Goal: Information Seeking & Learning: Understand process/instructions

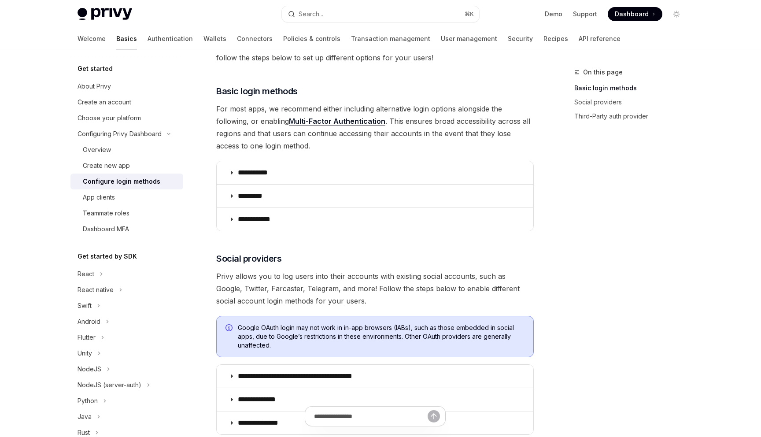
click at [461, 128] on span "For most apps, we recommend either including alternative login options alongsid…" at bounding box center [375, 127] width 318 height 49
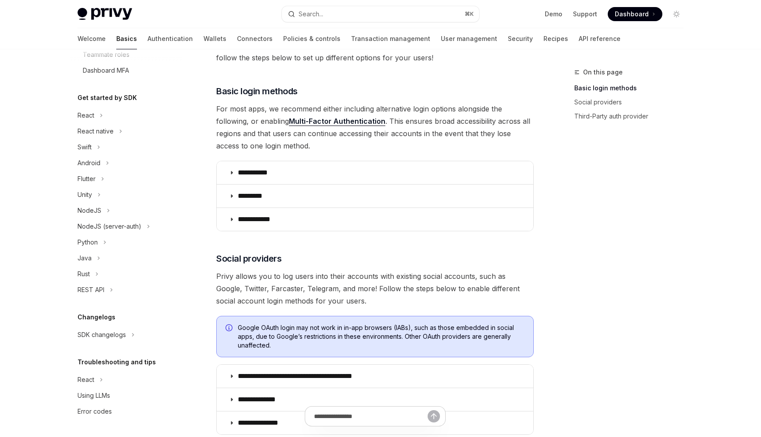
scroll to position [96, 0]
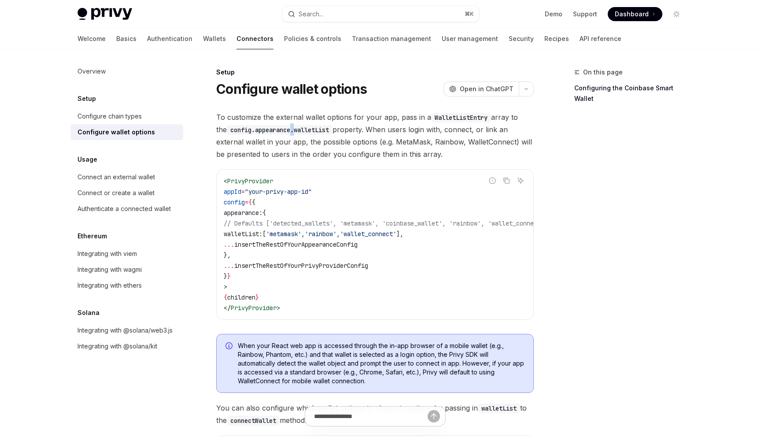
click at [284, 126] on code "config.appearance.walletList" at bounding box center [280, 130] width 106 height 10
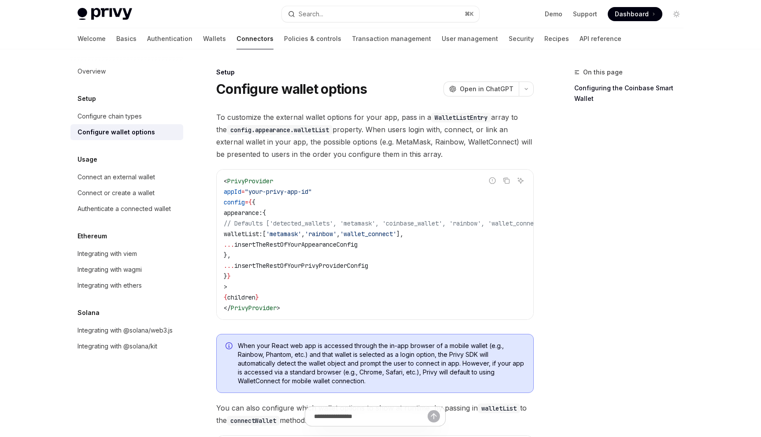
click at [299, 246] on span "insertTheRestOfYourAppearanceConfig" at bounding box center [295, 245] width 123 height 8
click at [301, 230] on span "'metamask'" at bounding box center [283, 234] width 35 height 8
click at [323, 229] on code "< PrivyProvider appId = "your-privy-app-id" config = { { appearance: { // Defau…" at bounding box center [396, 244] width 345 height 137
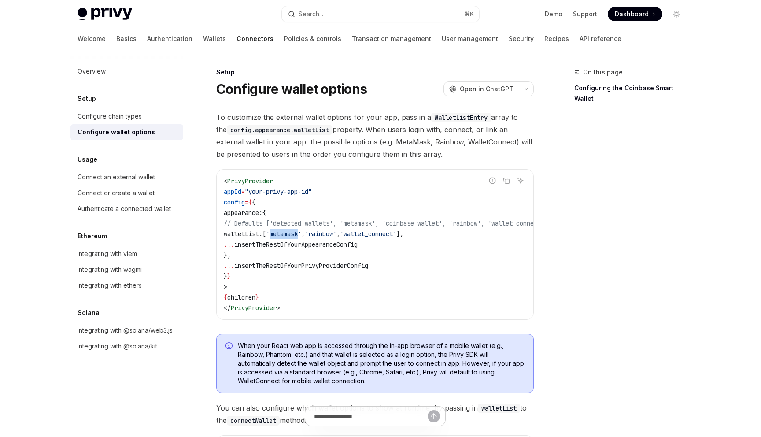
click at [323, 229] on code "< PrivyProvider appId = "your-privy-app-id" config = { { appearance: { // Defau…" at bounding box center [396, 244] width 345 height 137
copy span "metamask"
click at [324, 225] on span "// Defaults ['detected_wallets', 'metamask', 'coinbase_wallet', 'rainbow', 'wal…" at bounding box center [386, 223] width 324 height 8
copy span "detected_wallets"
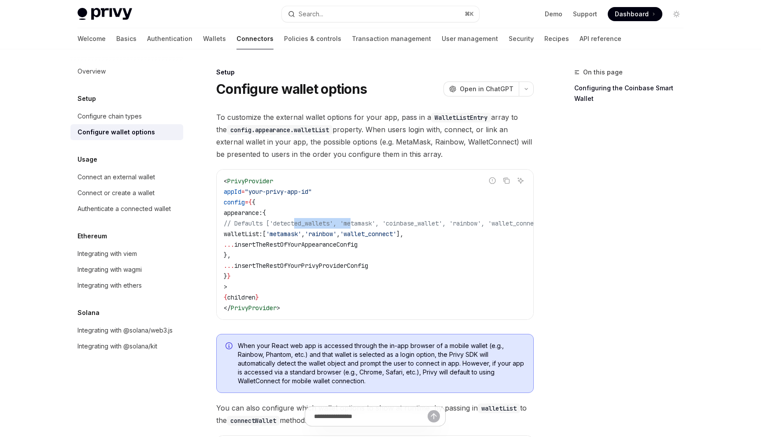
click at [319, 135] on span "To customize the external wallet options for your app, pass in a WalletListEntr…" at bounding box center [375, 135] width 318 height 49
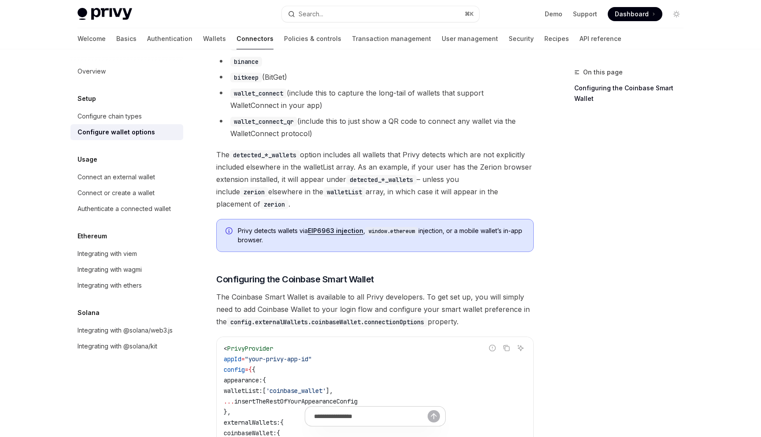
scroll to position [793, 0]
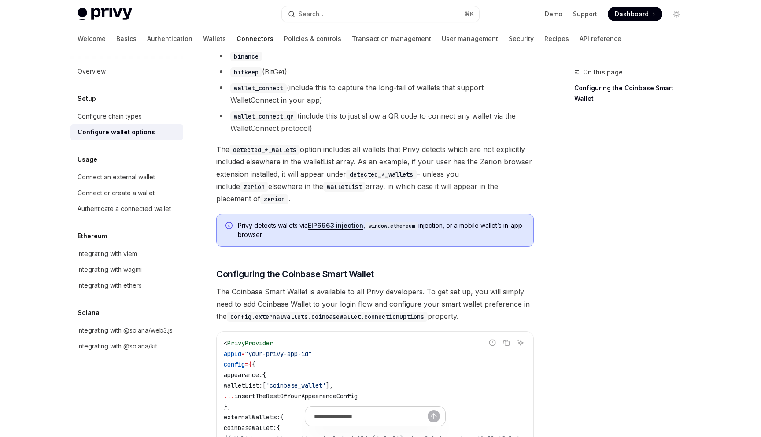
click at [311, 165] on span "The detected_*_wallets option includes all wallets that Privy detects which are…" at bounding box center [375, 174] width 318 height 62
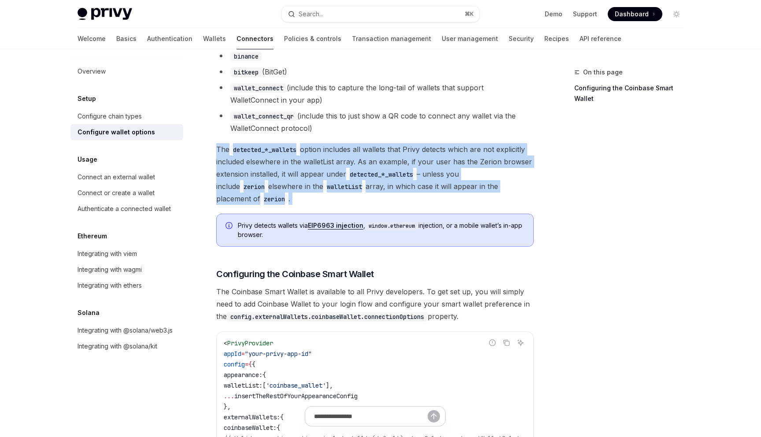
click at [311, 165] on span "The detected_*_wallets option includes all wallets that Privy detects which are…" at bounding box center [375, 174] width 318 height 62
click at [314, 173] on span "The detected_*_wallets option includes all wallets that Privy detects which are…" at bounding box center [375, 174] width 318 height 62
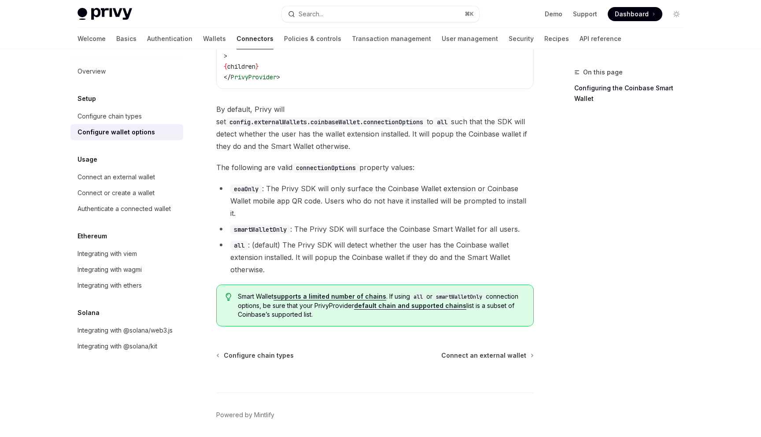
scroll to position [1244, 0]
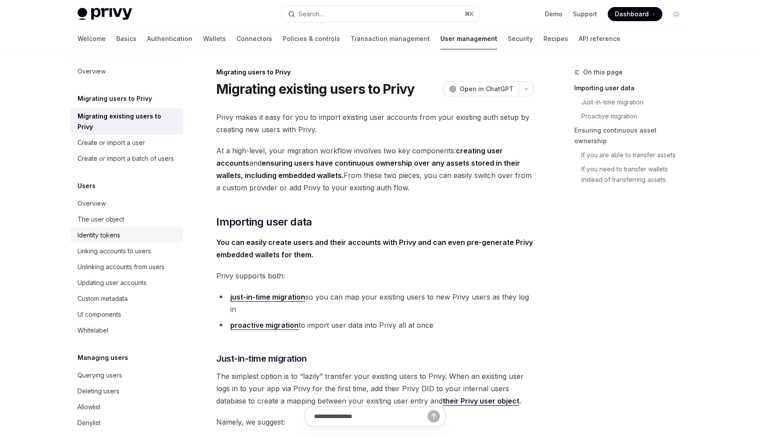
click at [112, 230] on div "Identity tokens" at bounding box center [99, 235] width 43 height 11
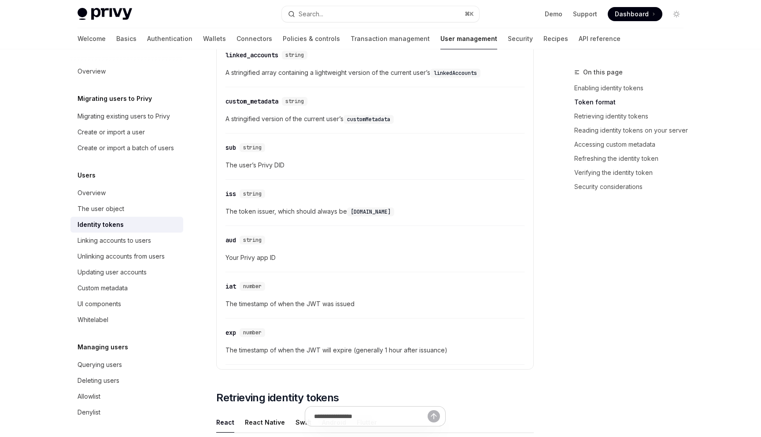
scroll to position [448, 0]
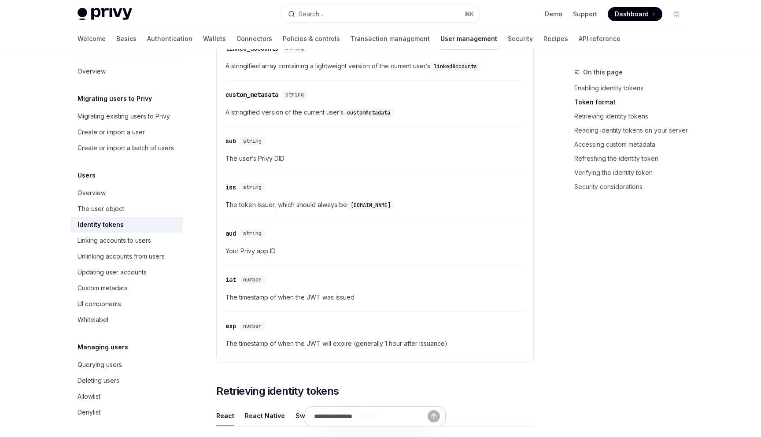
click at [249, 157] on span "The user’s Privy DID" at bounding box center [375, 158] width 299 height 11
click at [288, 173] on div "​ linked_accounts string A stringified array containing a lightweight version o…" at bounding box center [375, 196] width 306 height 324
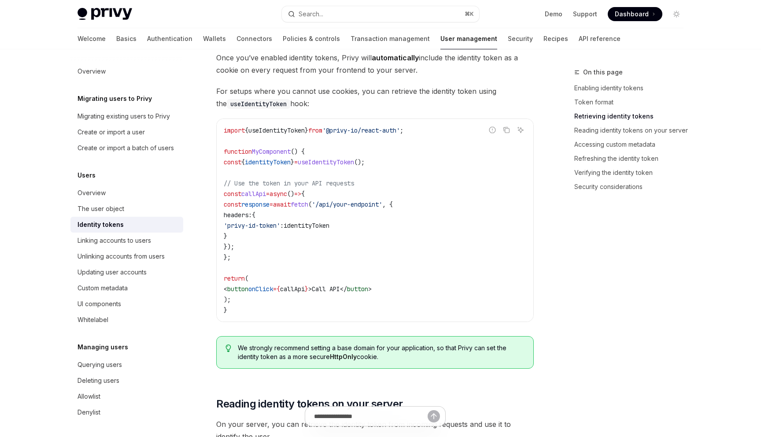
scroll to position [836, 0]
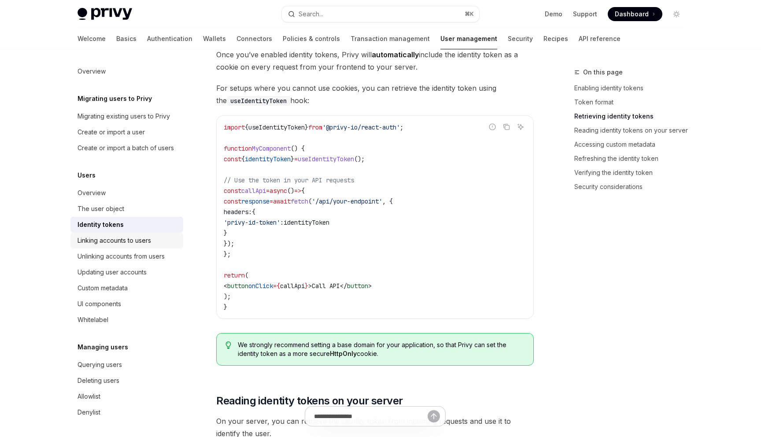
click at [149, 236] on div "Linking accounts to users" at bounding box center [115, 240] width 74 height 11
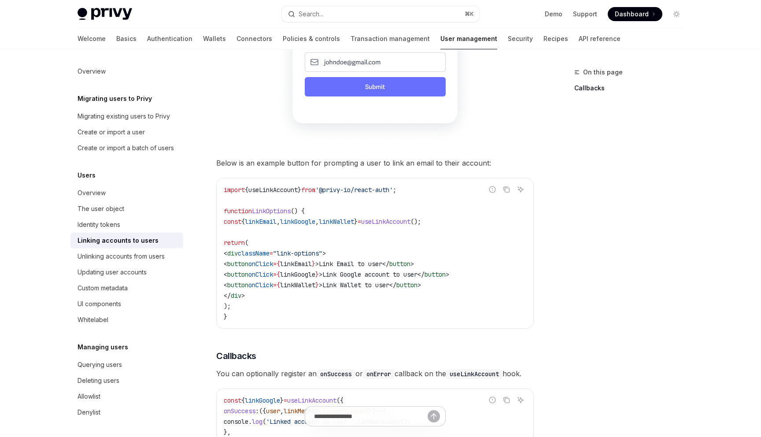
scroll to position [683, 0]
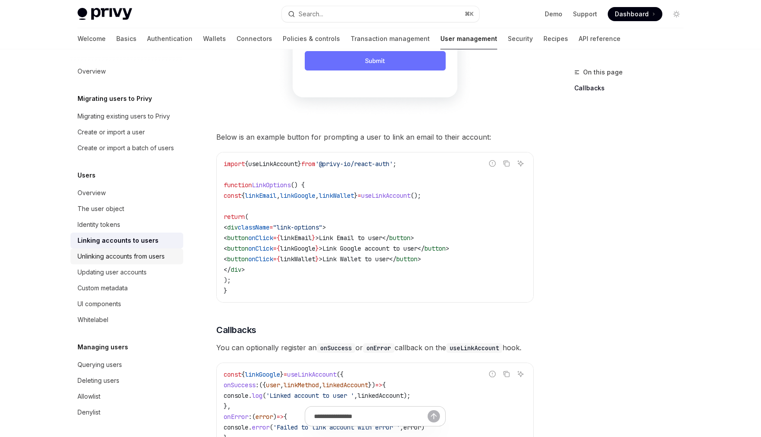
click at [152, 260] on div "Unlinking accounts from users" at bounding box center [121, 256] width 87 height 11
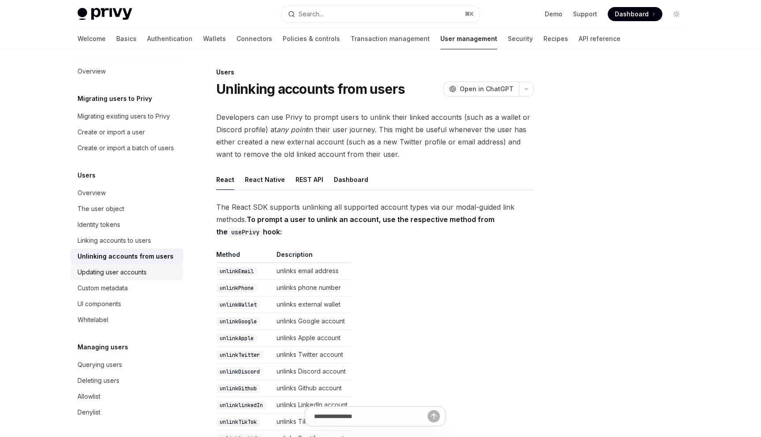
click at [170, 265] on link "Updating user accounts" at bounding box center [126, 272] width 113 height 16
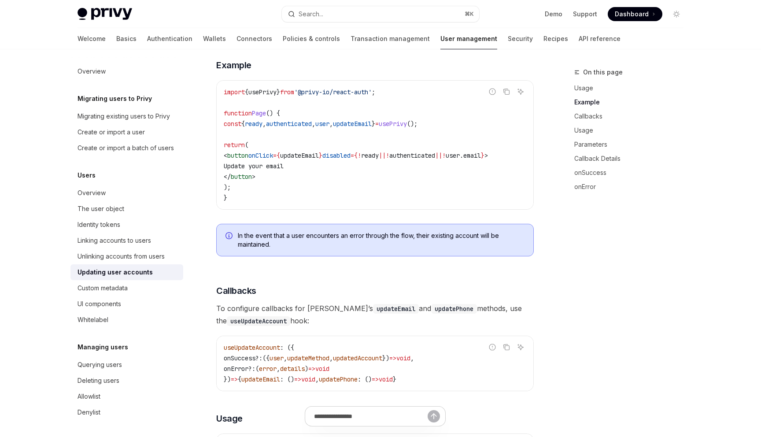
scroll to position [326, 0]
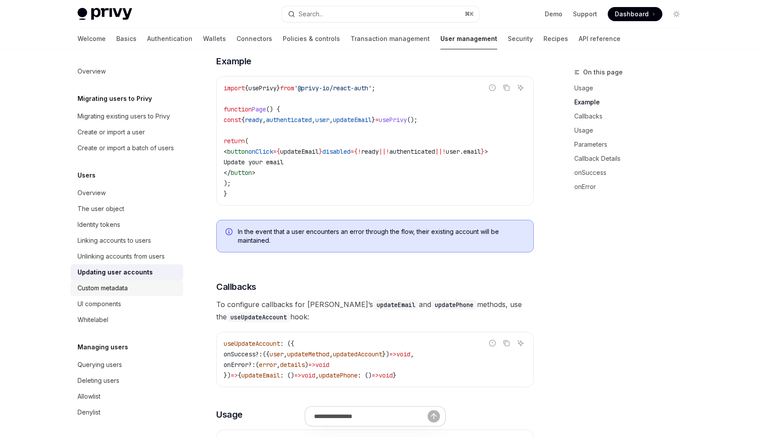
click at [102, 285] on div "Custom metadata" at bounding box center [103, 288] width 50 height 11
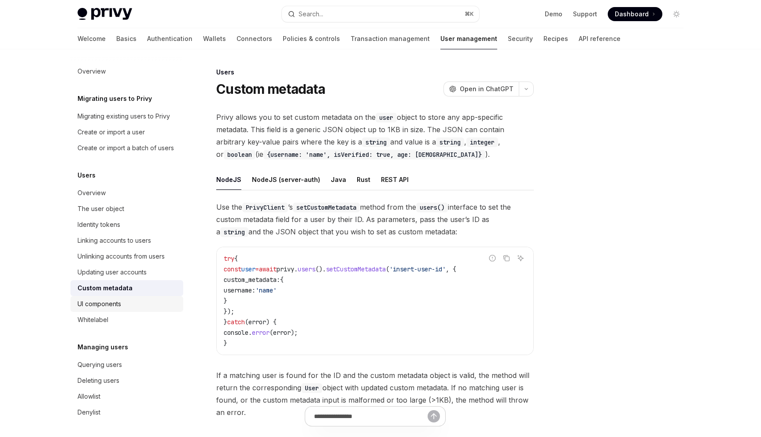
click at [145, 304] on div "UI components" at bounding box center [128, 304] width 100 height 11
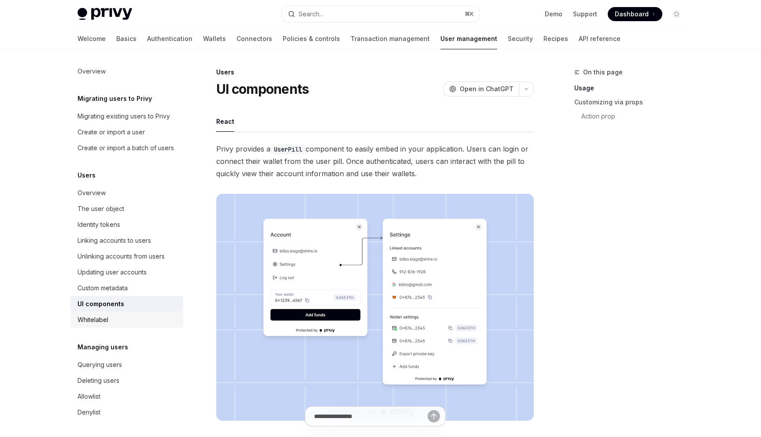
click at [141, 317] on div "Whitelabel" at bounding box center [128, 320] width 100 height 11
type textarea "*"
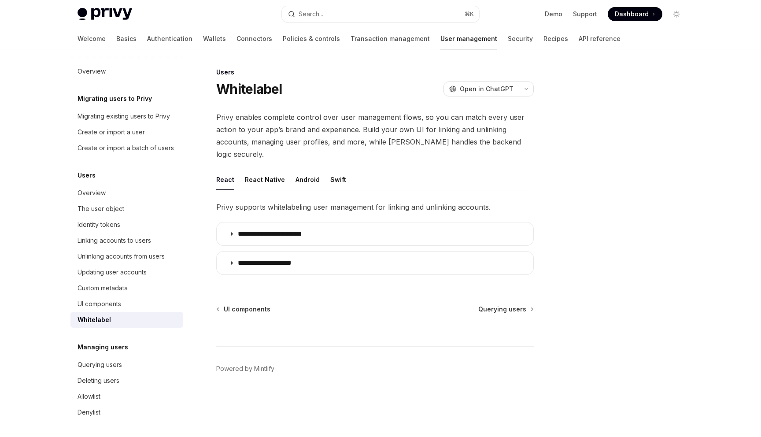
click at [329, 136] on span "Privy enables complete control over user management flows, so you can match eve…" at bounding box center [375, 135] width 318 height 49
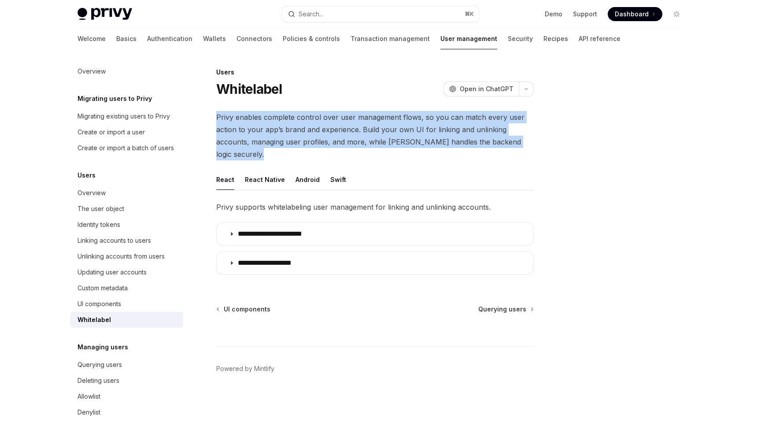
click at [329, 136] on span "Privy enables complete control over user management flows, so you can match eve…" at bounding box center [375, 135] width 318 height 49
click at [327, 123] on span "Privy enables complete control over user management flows, so you can match eve…" at bounding box center [375, 135] width 318 height 49
